Goal: Task Accomplishment & Management: Complete application form

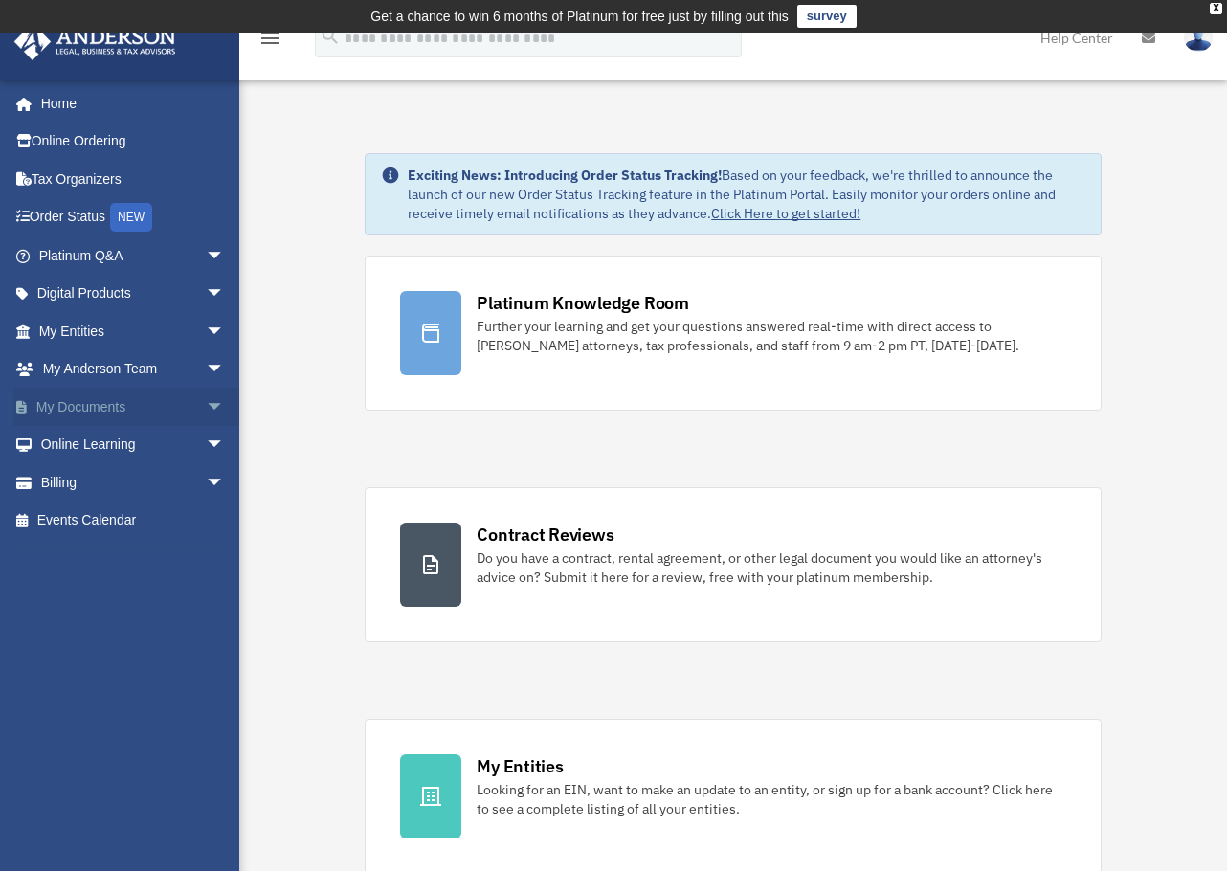
click at [181, 408] on link "My Documents arrow_drop_down" at bounding box center [133, 407] width 240 height 38
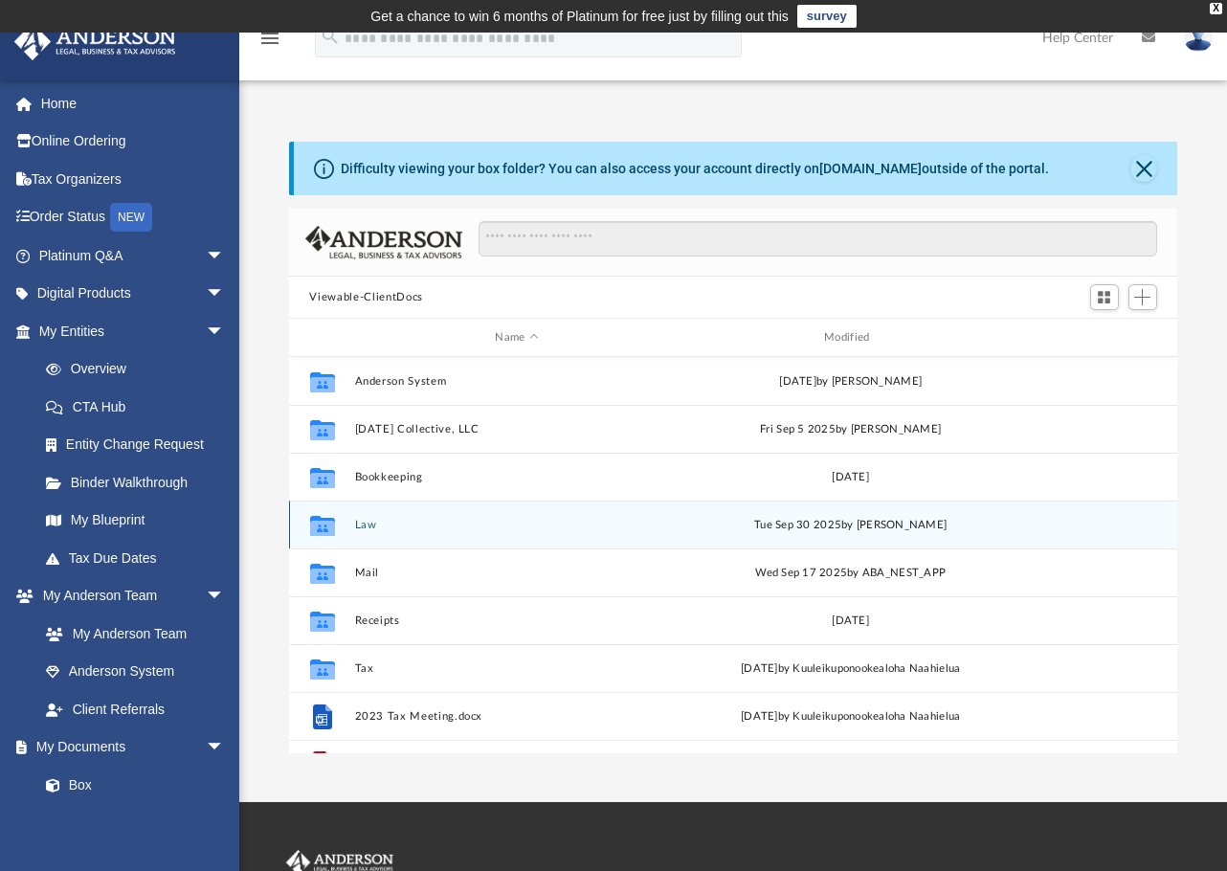
click at [368, 529] on button "Law" at bounding box center [516, 525] width 325 height 12
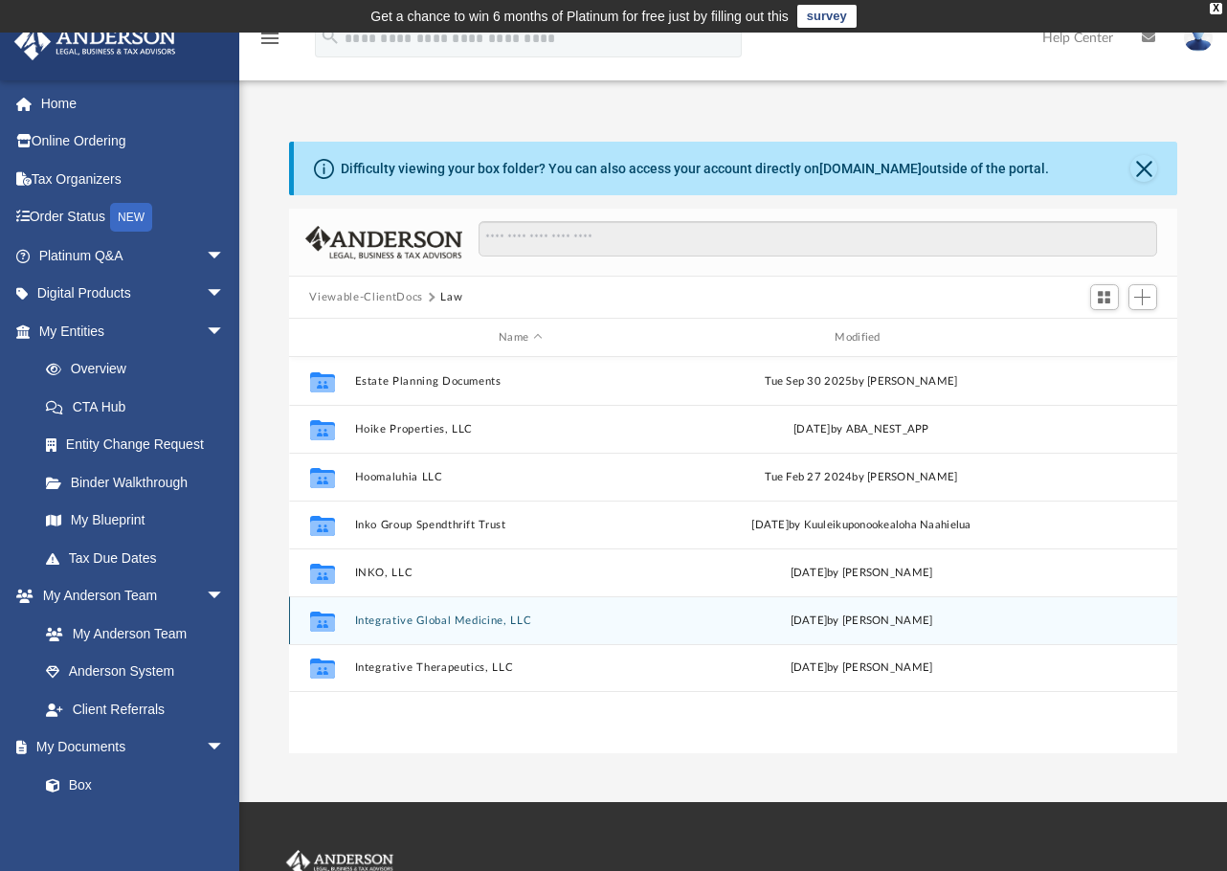
click at [422, 621] on button "Integrative Global Medicine, LLC" at bounding box center [520, 620] width 332 height 12
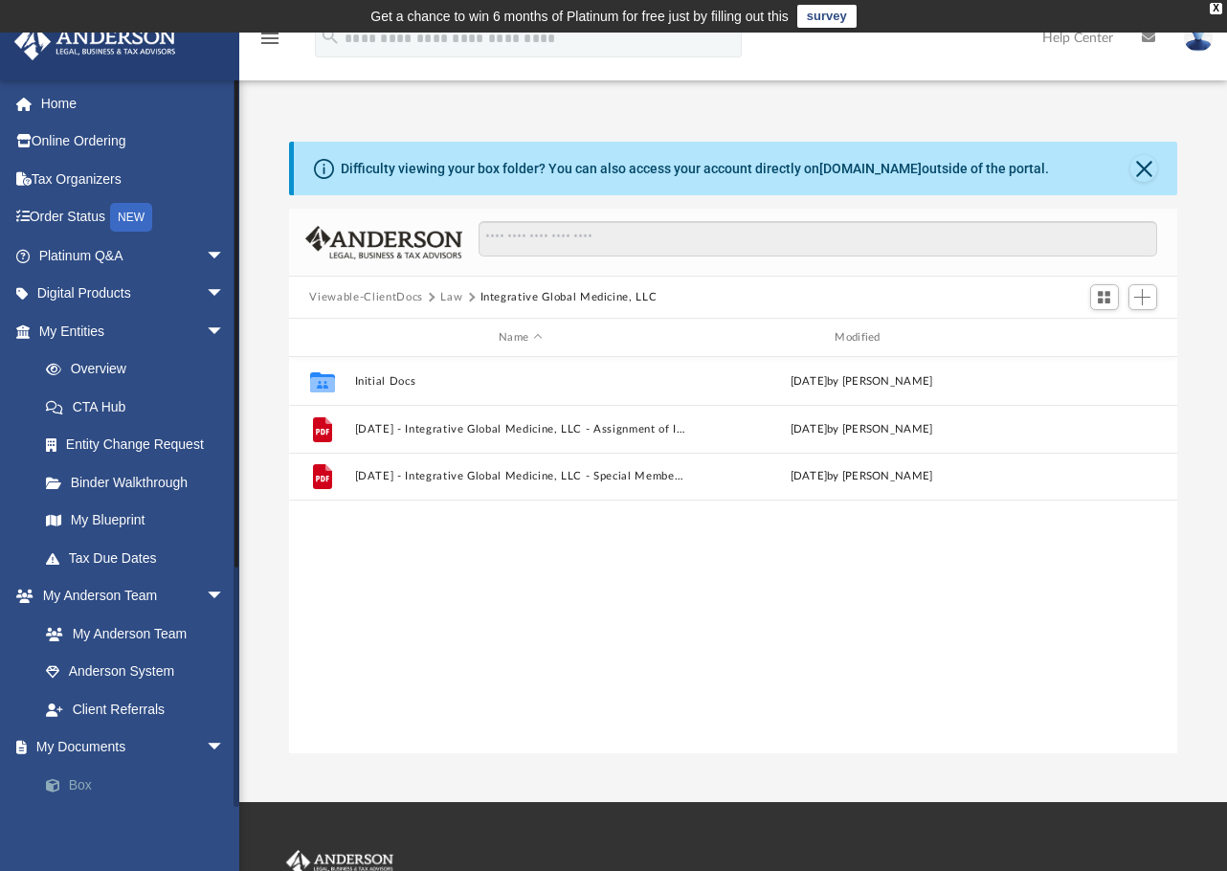
click at [105, 790] on link "Box" at bounding box center [140, 784] width 227 height 38
click at [83, 781] on link "Box" at bounding box center [140, 784] width 227 height 38
click at [132, 739] on link "My Documents arrow_drop_down" at bounding box center [133, 747] width 240 height 38
click at [206, 743] on span "arrow_drop_down" at bounding box center [225, 747] width 38 height 39
click at [206, 743] on span "arrow_drop_up" at bounding box center [225, 747] width 38 height 39
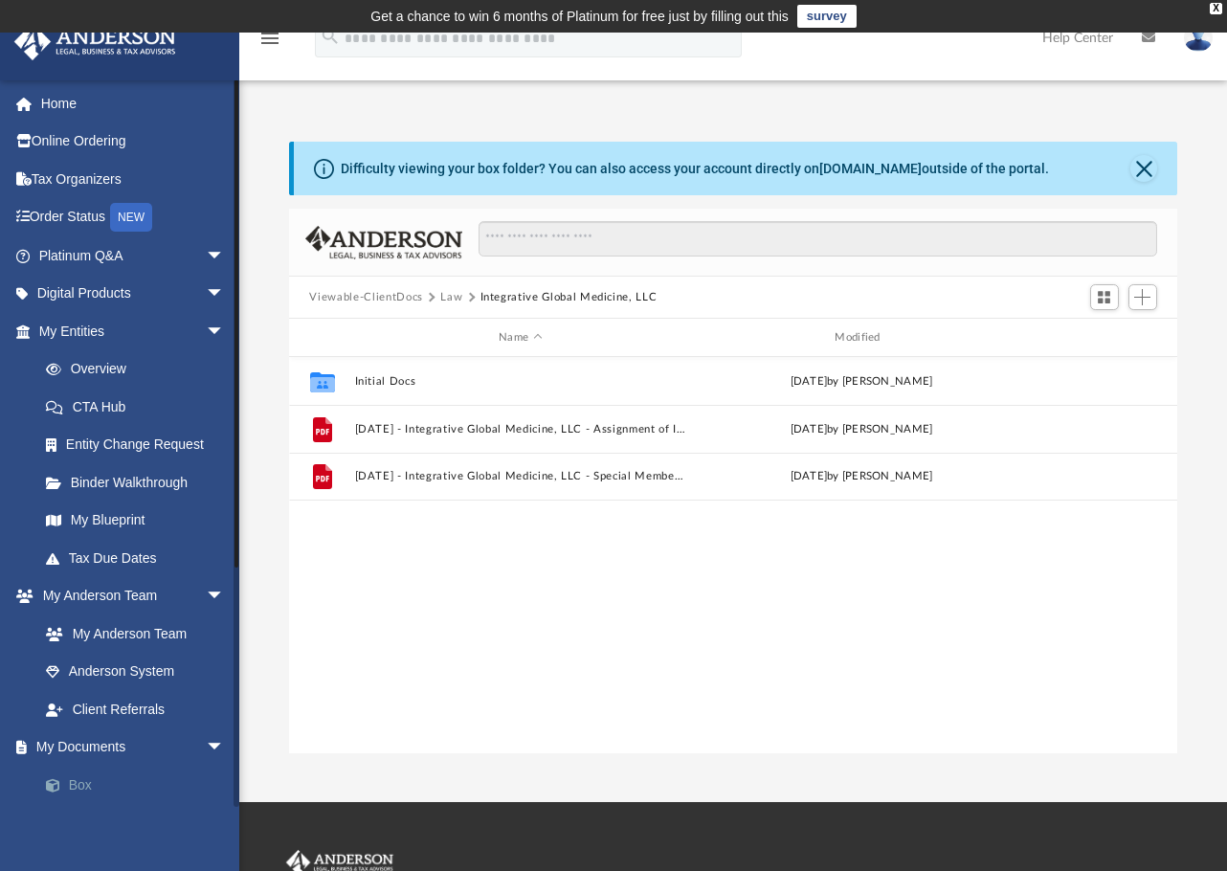
click at [68, 779] on span at bounding box center [62, 785] width 12 height 13
click at [1142, 169] on button "Close" at bounding box center [1143, 168] width 27 height 27
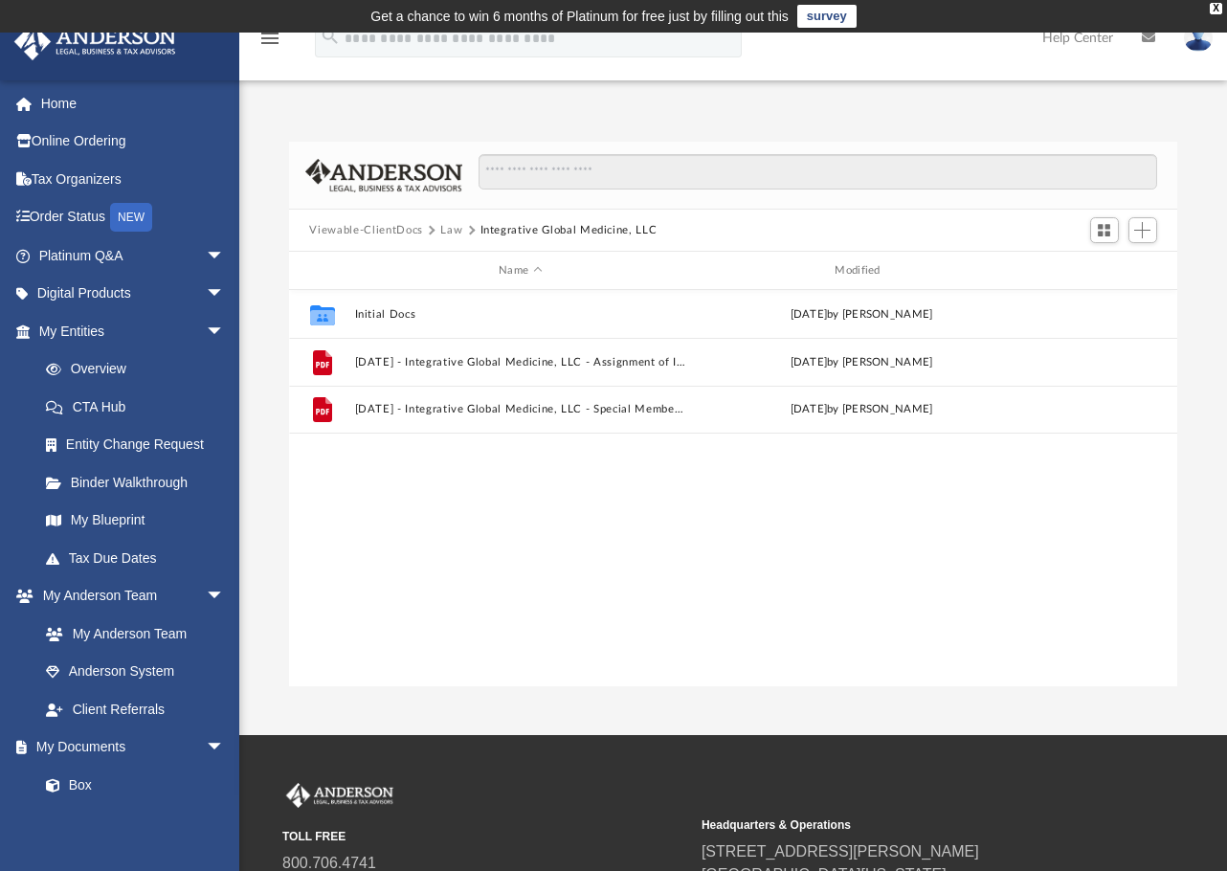
click at [345, 223] on button "Viewable-ClientDocs" at bounding box center [365, 230] width 113 height 17
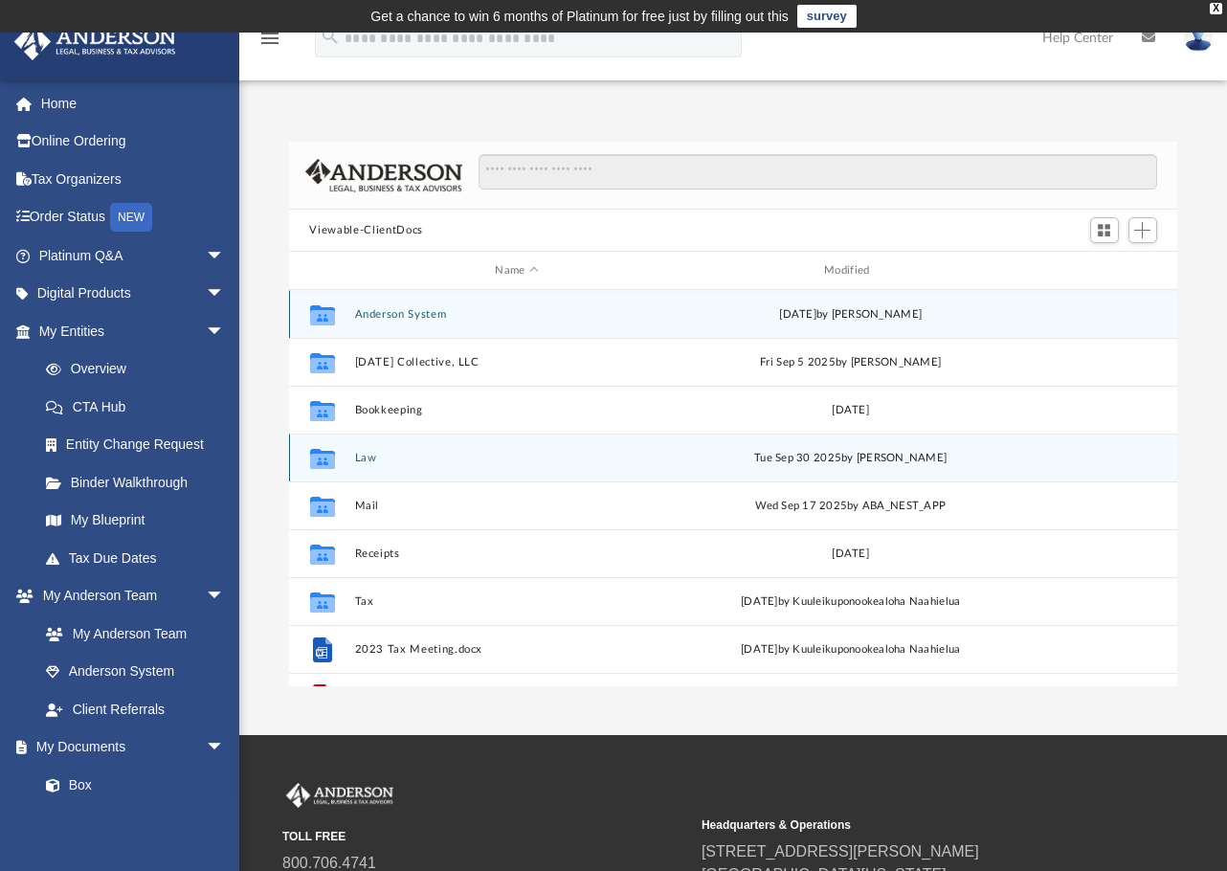
scroll to position [34, 0]
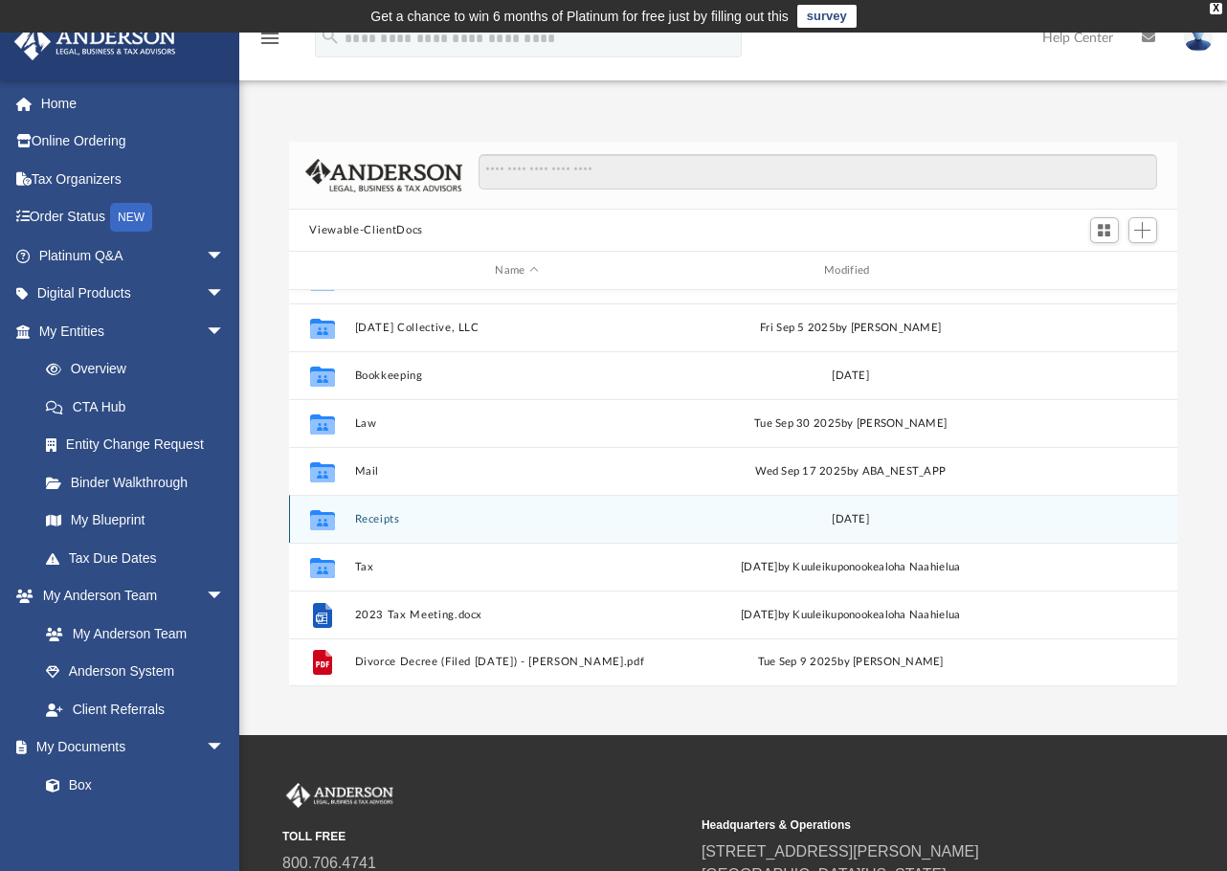
click at [369, 515] on button "Receipts" at bounding box center [516, 519] width 325 height 12
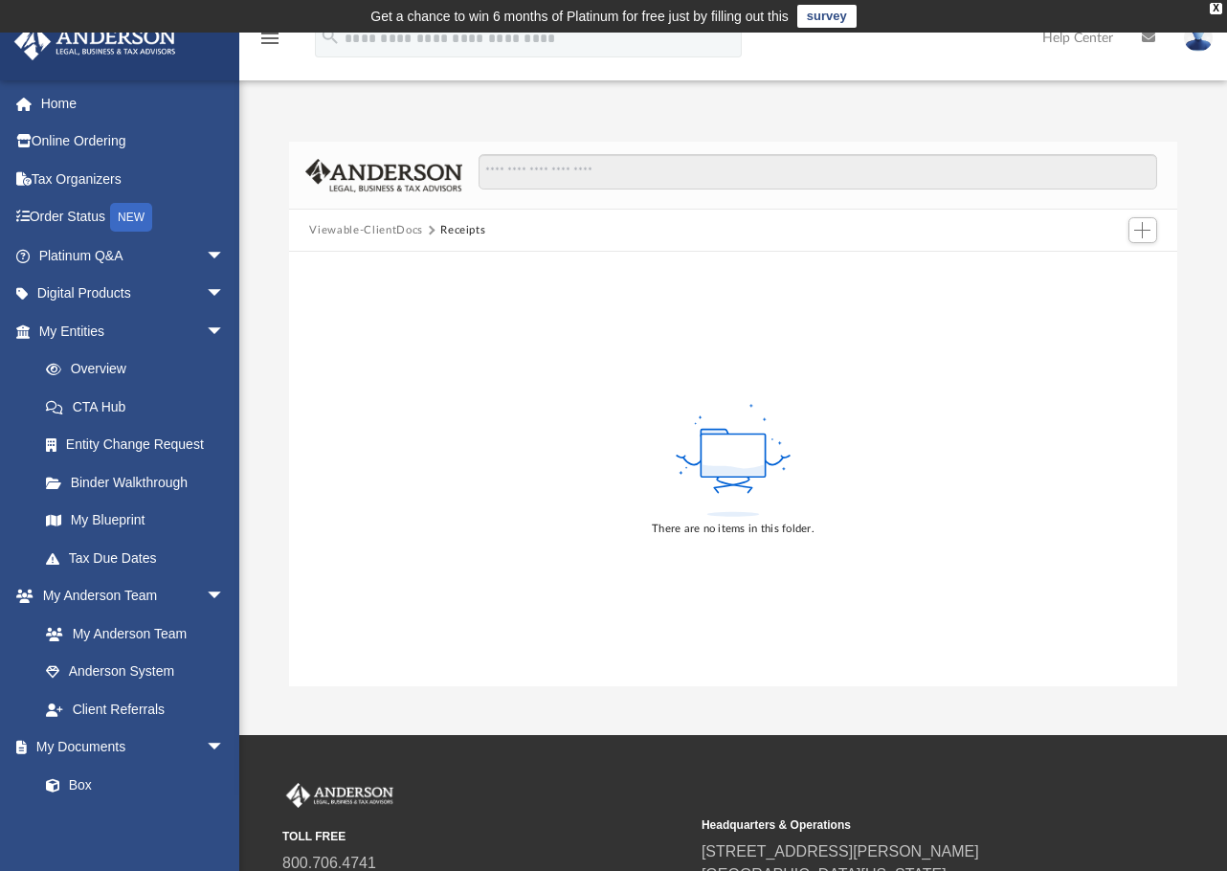
click at [334, 229] on button "Viewable-ClientDocs" at bounding box center [365, 230] width 113 height 17
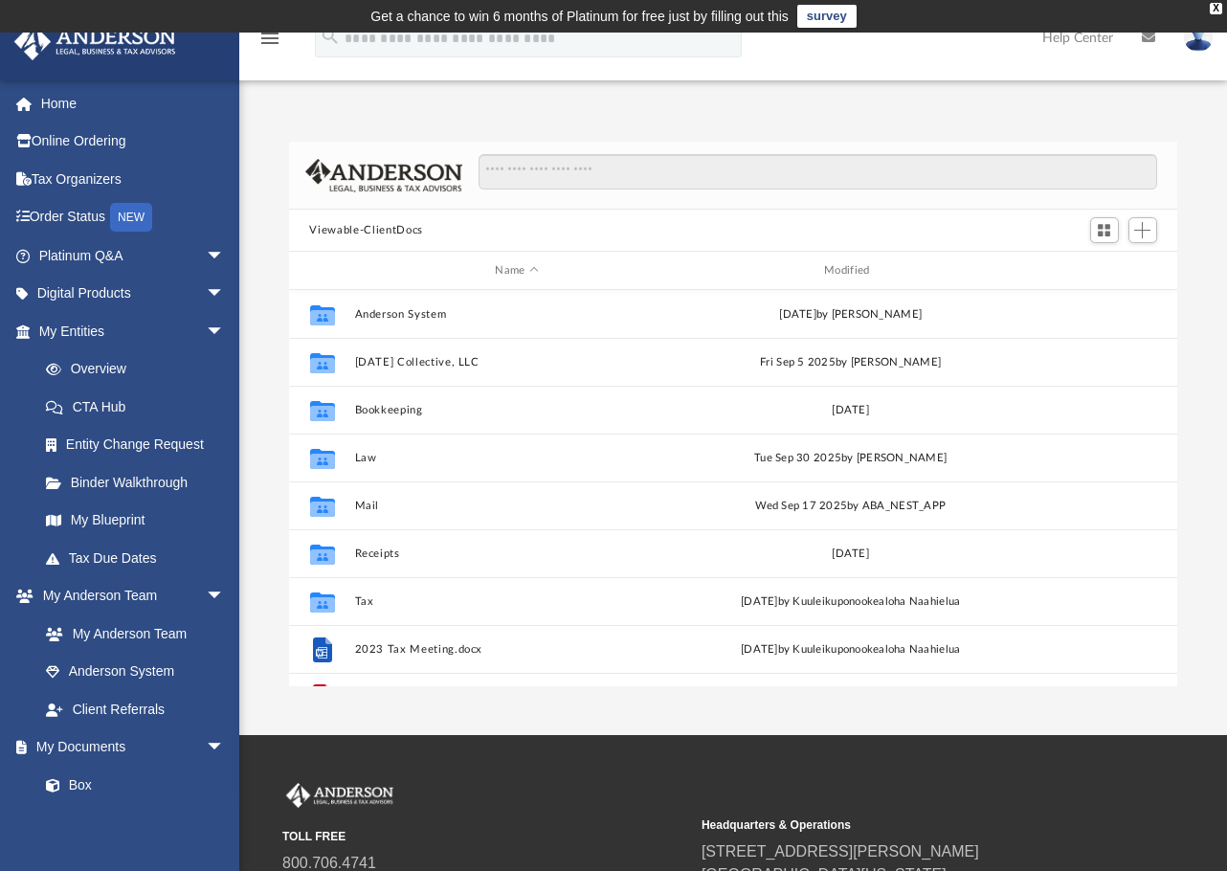
scroll to position [421, 875]
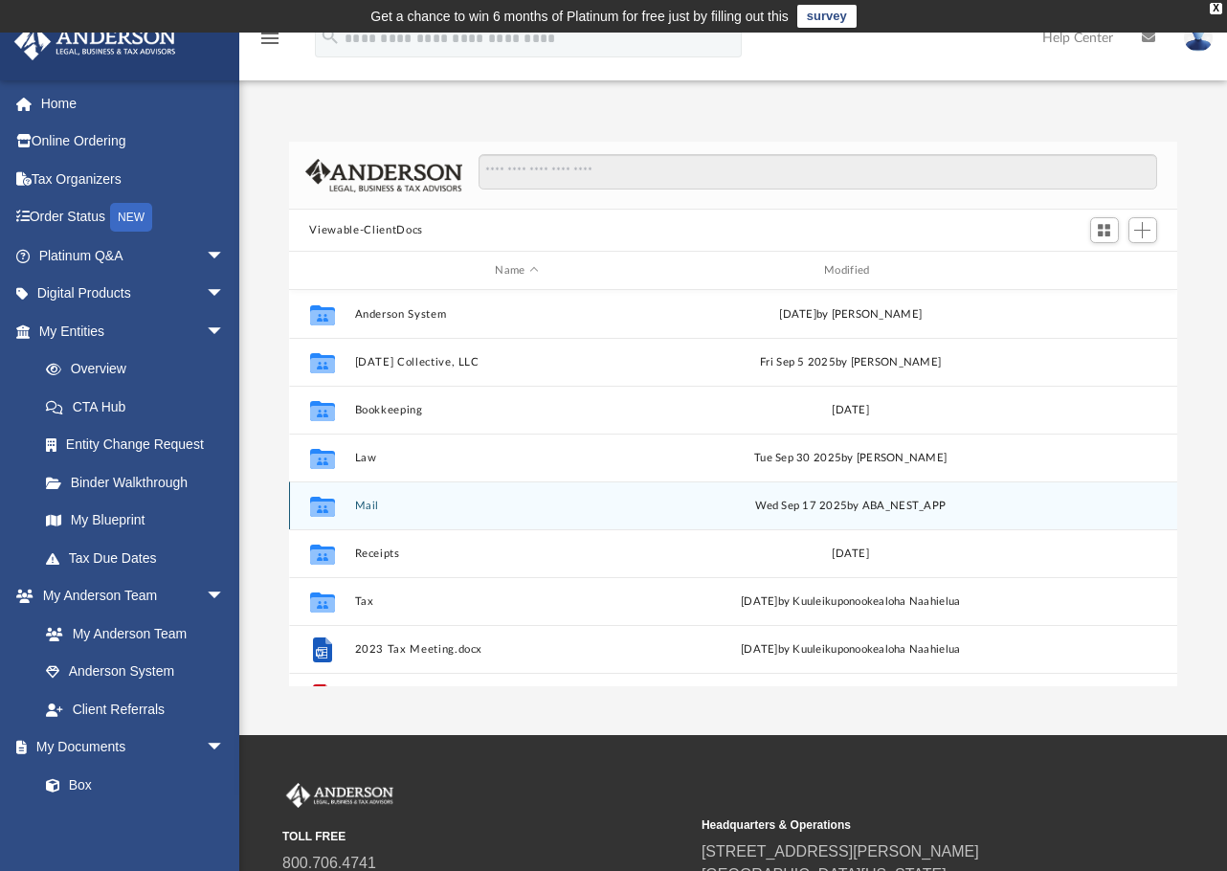
click at [367, 498] on div "Collaborated Folder Mail Wed Sep 17 2025 by ABA_NEST_APP" at bounding box center [733, 505] width 889 height 48
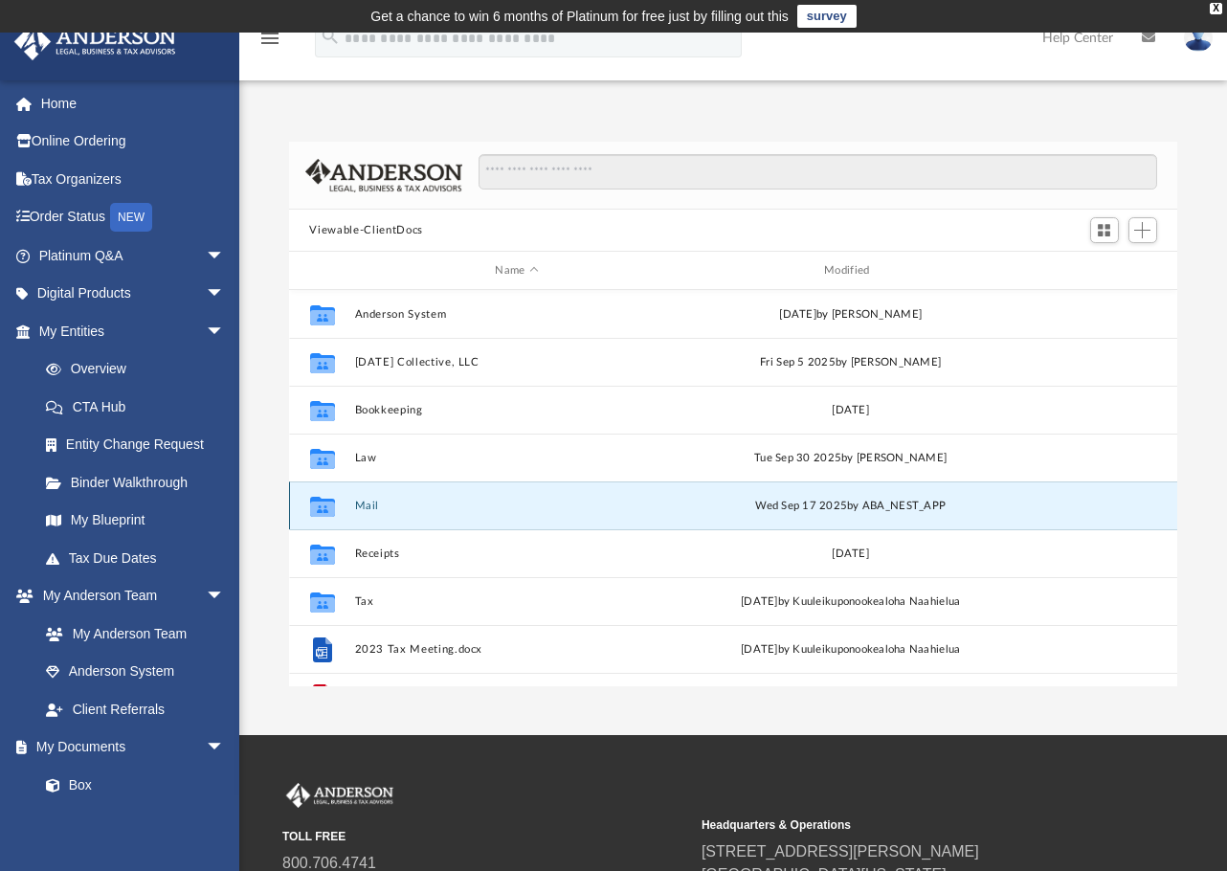
click at [370, 501] on button "Mail" at bounding box center [516, 505] width 325 height 12
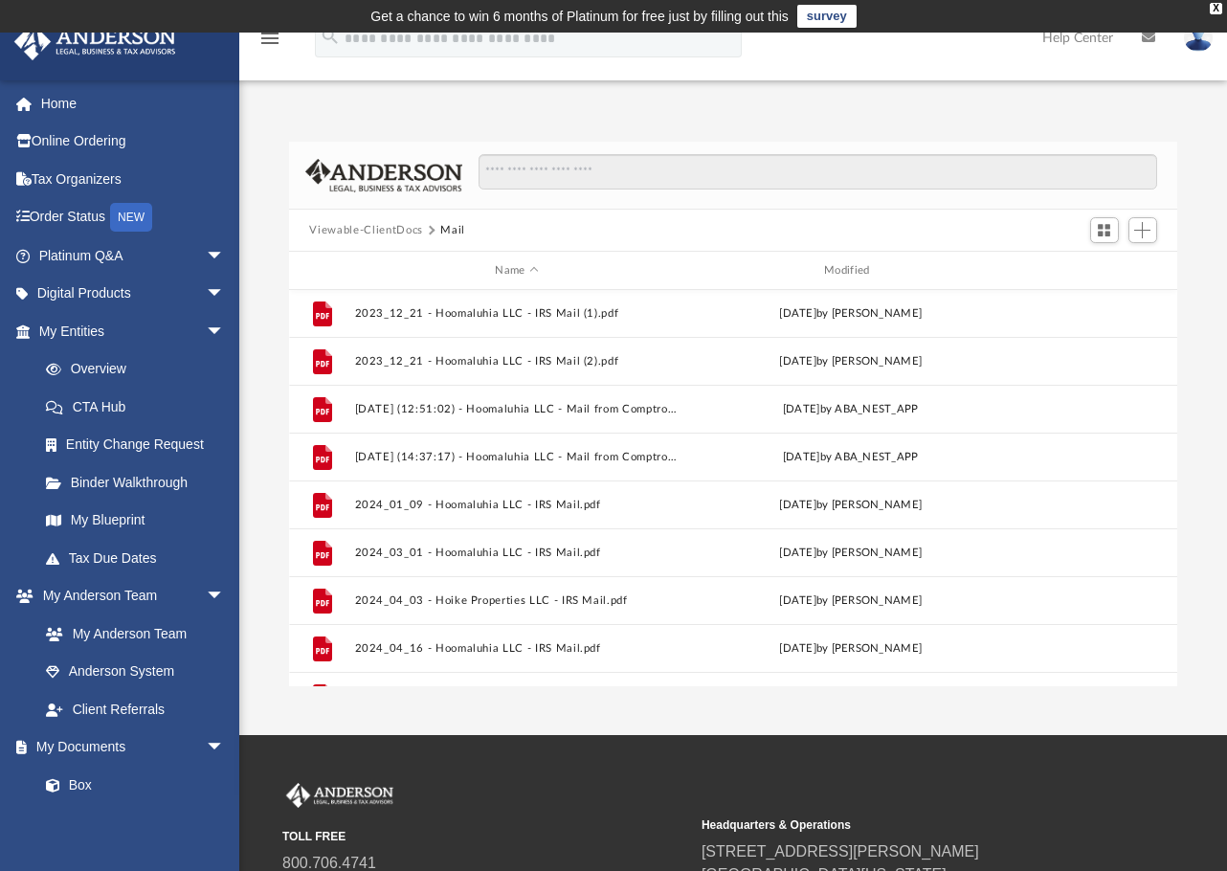
scroll to position [226, 0]
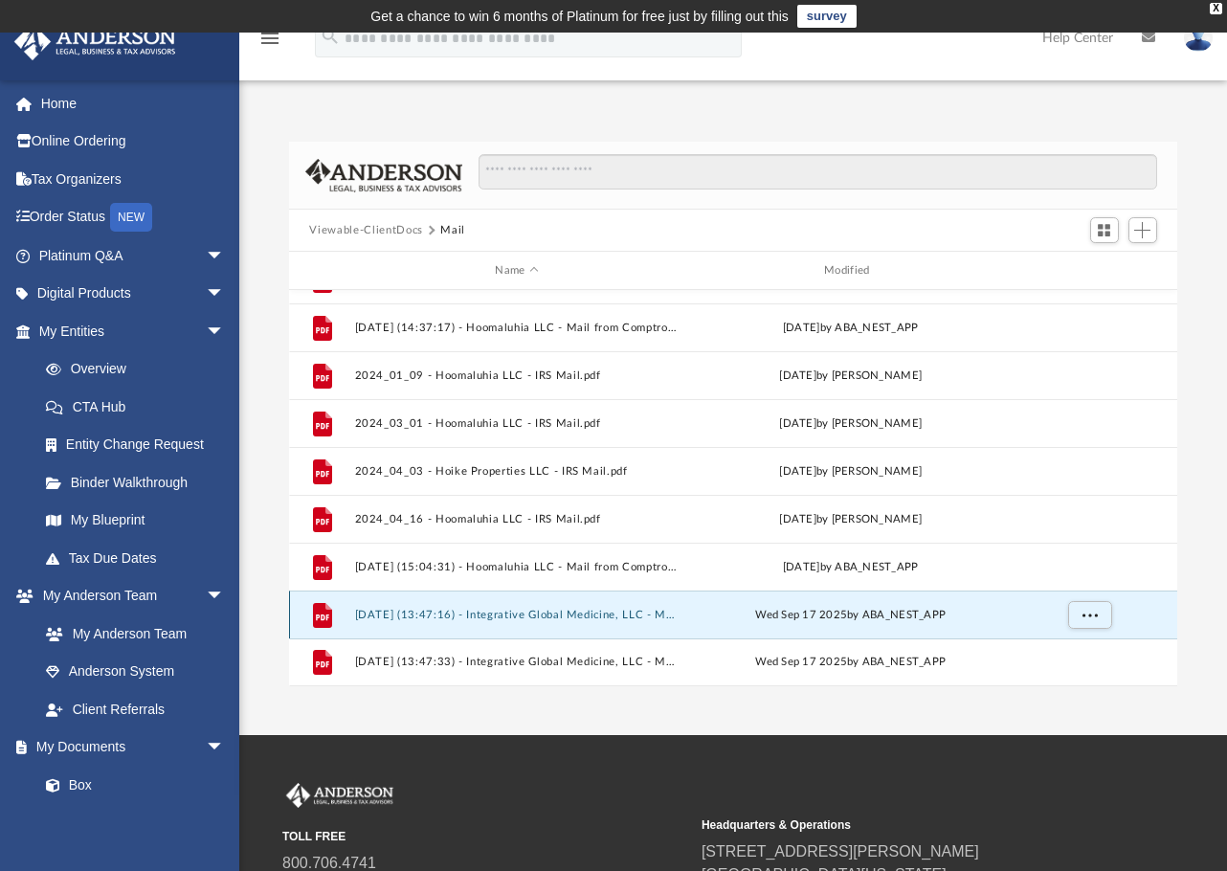
click at [641, 617] on button "2025.09.17 (13:47:16) - Integrative Global Medicine, LLC - Mail from Mr. Wilson…" at bounding box center [516, 615] width 325 height 12
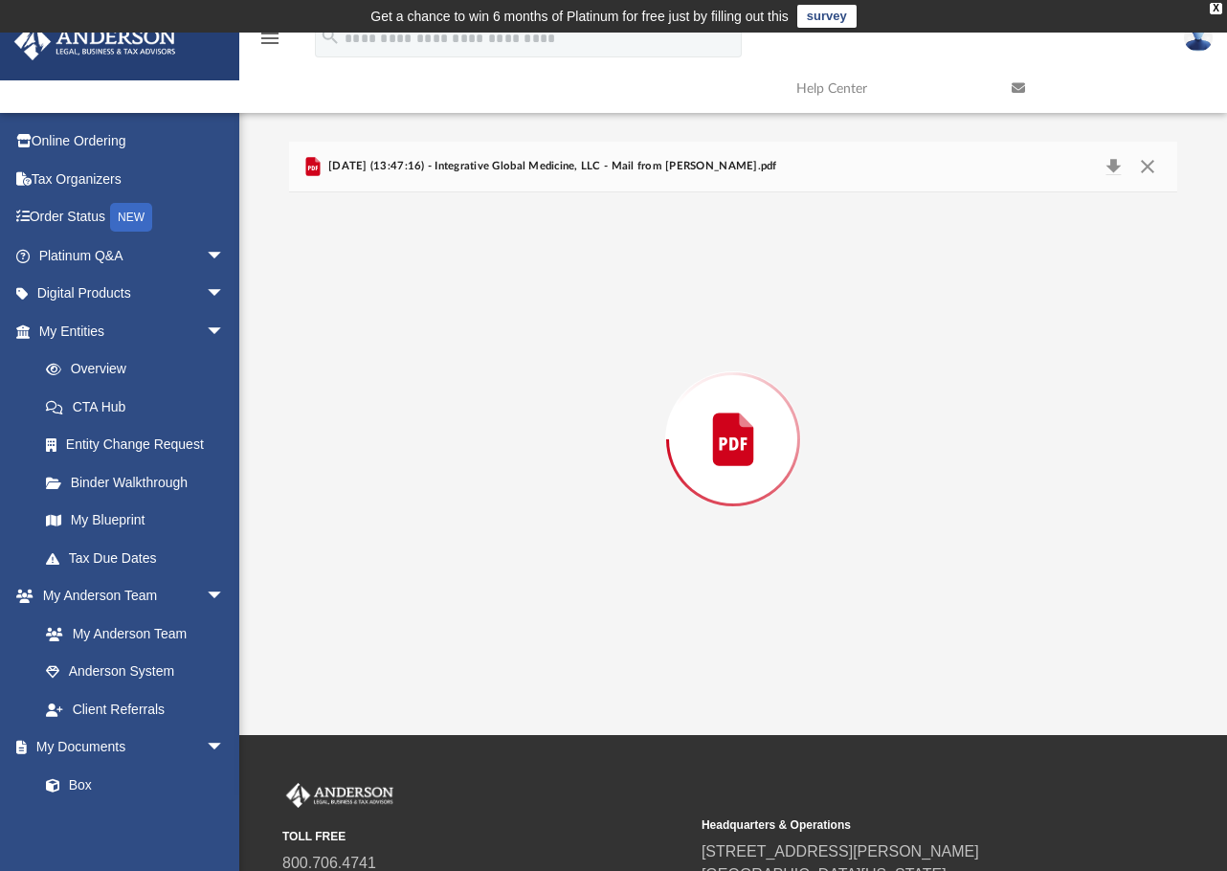
scroll to position [1104, 0]
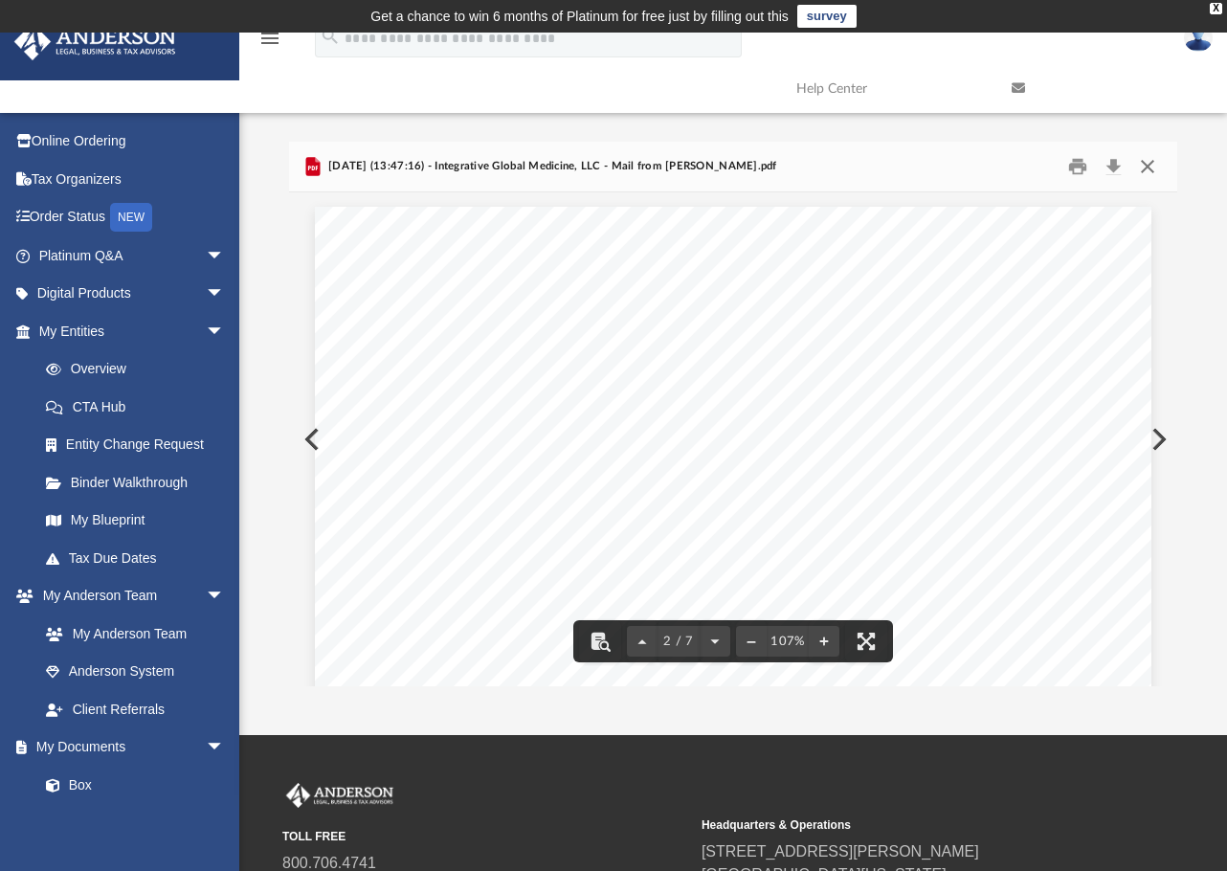
click at [1153, 159] on button "Close" at bounding box center [1147, 167] width 34 height 30
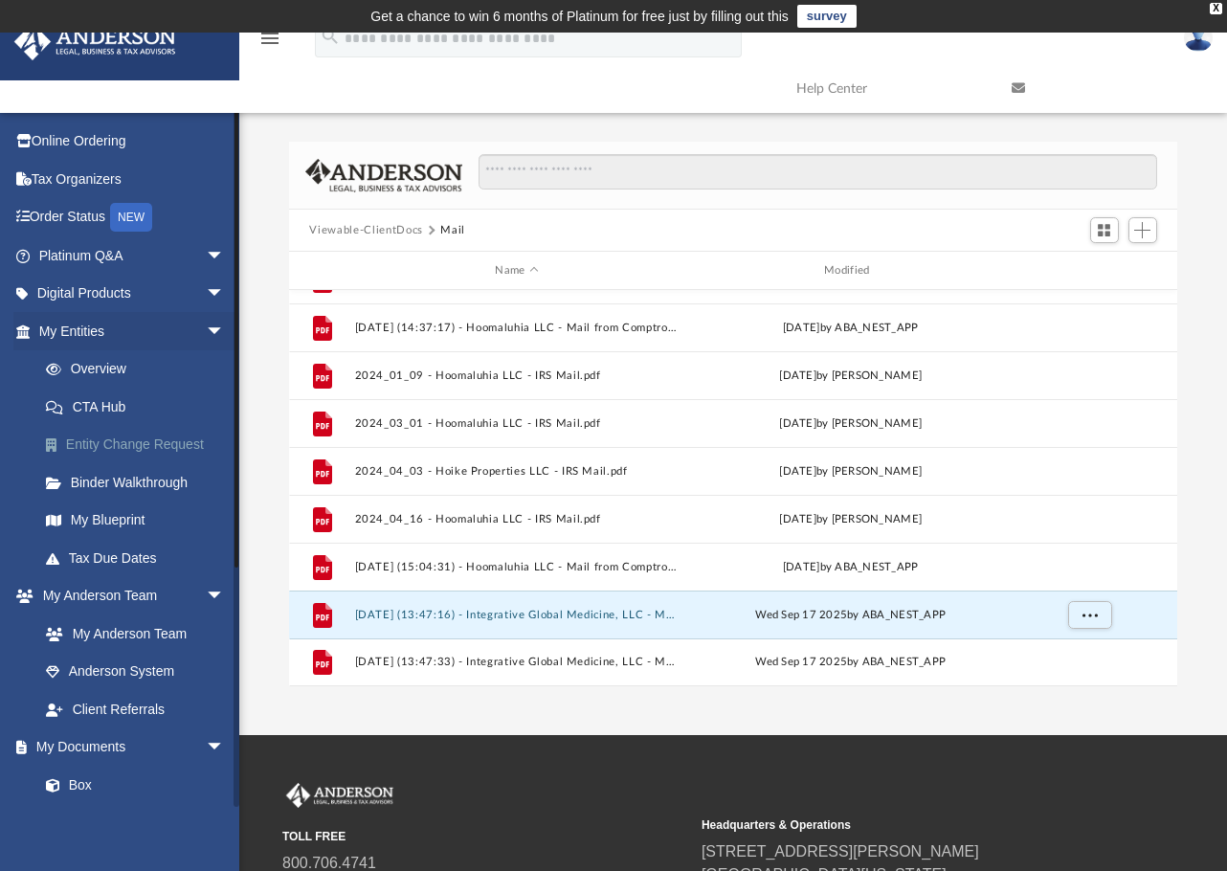
click at [113, 443] on link "Entity Change Request" at bounding box center [140, 445] width 227 height 38
